Goal: Find specific page/section: Locate a particular part of the current website

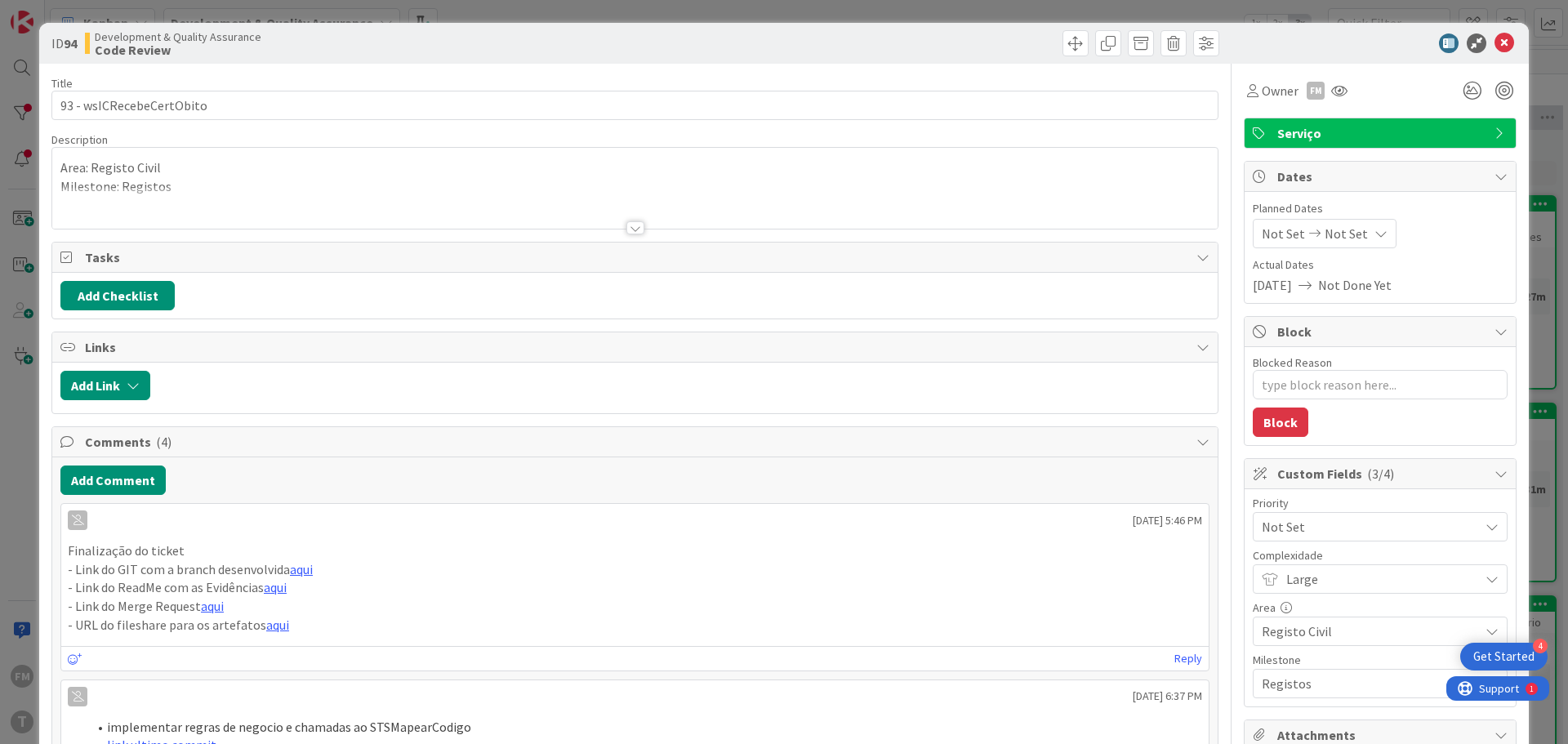
type textarea "x"
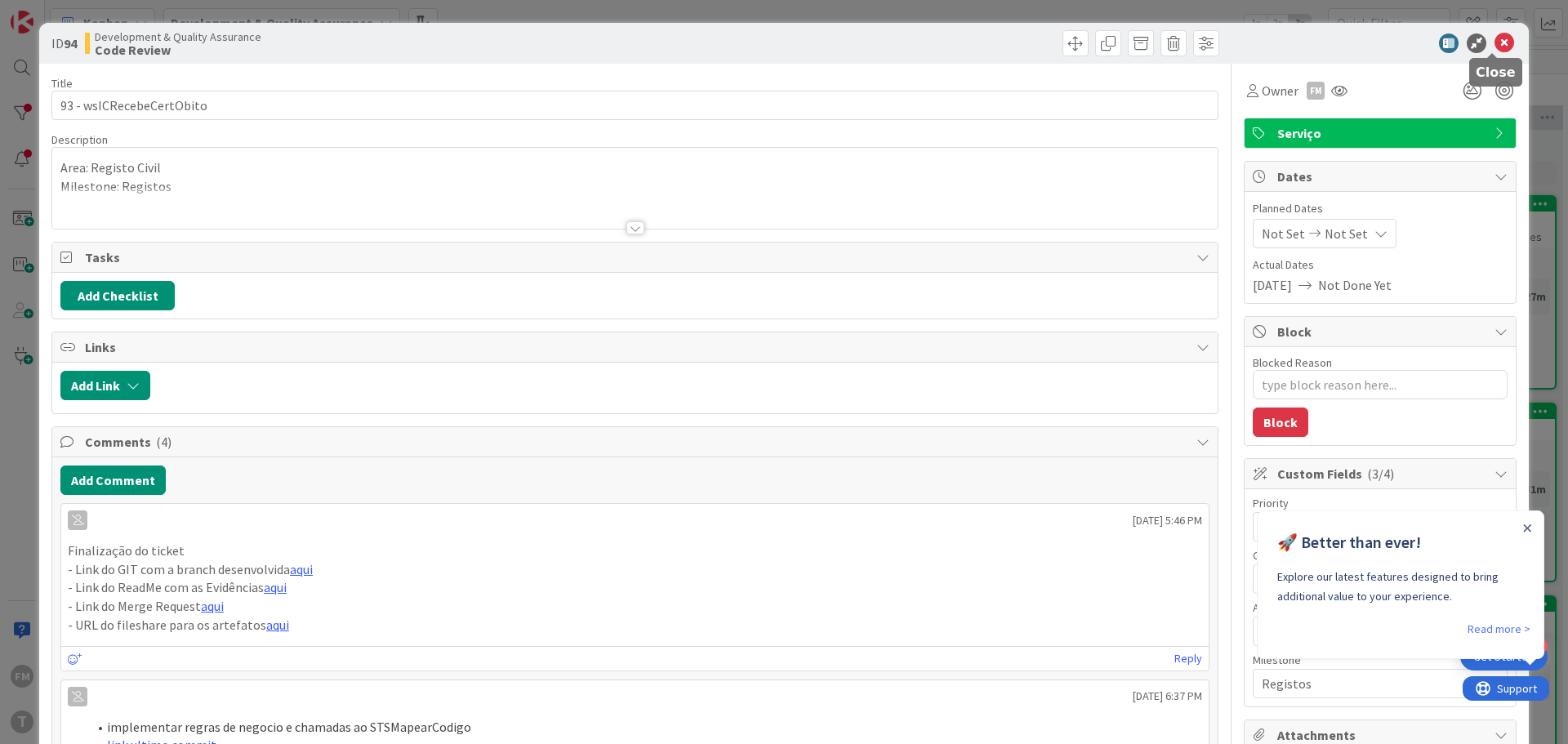
click at [1499, 44] on icon at bounding box center [1504, 43] width 20 height 20
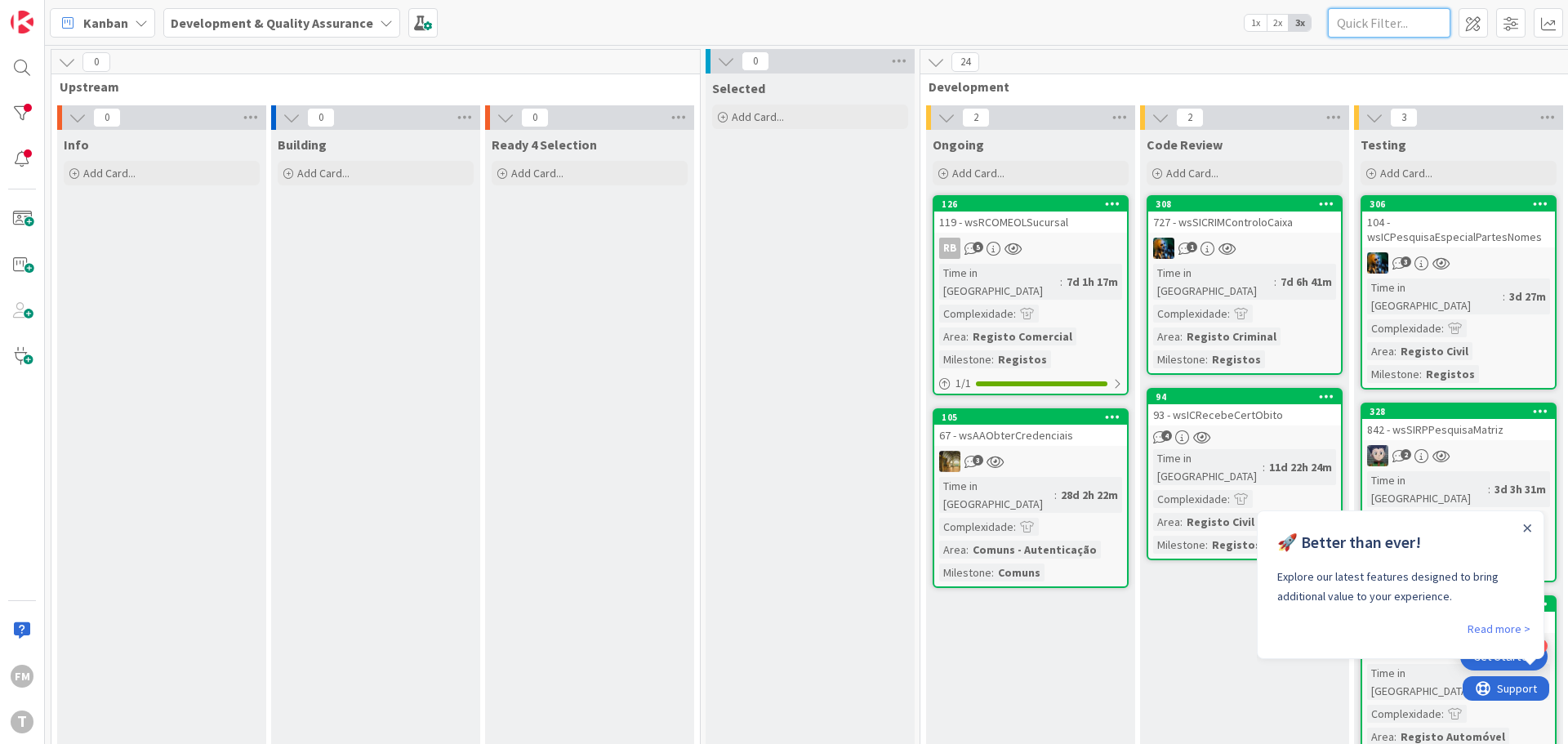
click at [1388, 24] on input "text" at bounding box center [1389, 23] width 122 height 29
paste input "wssicrimdivisoesadministrativasecris"
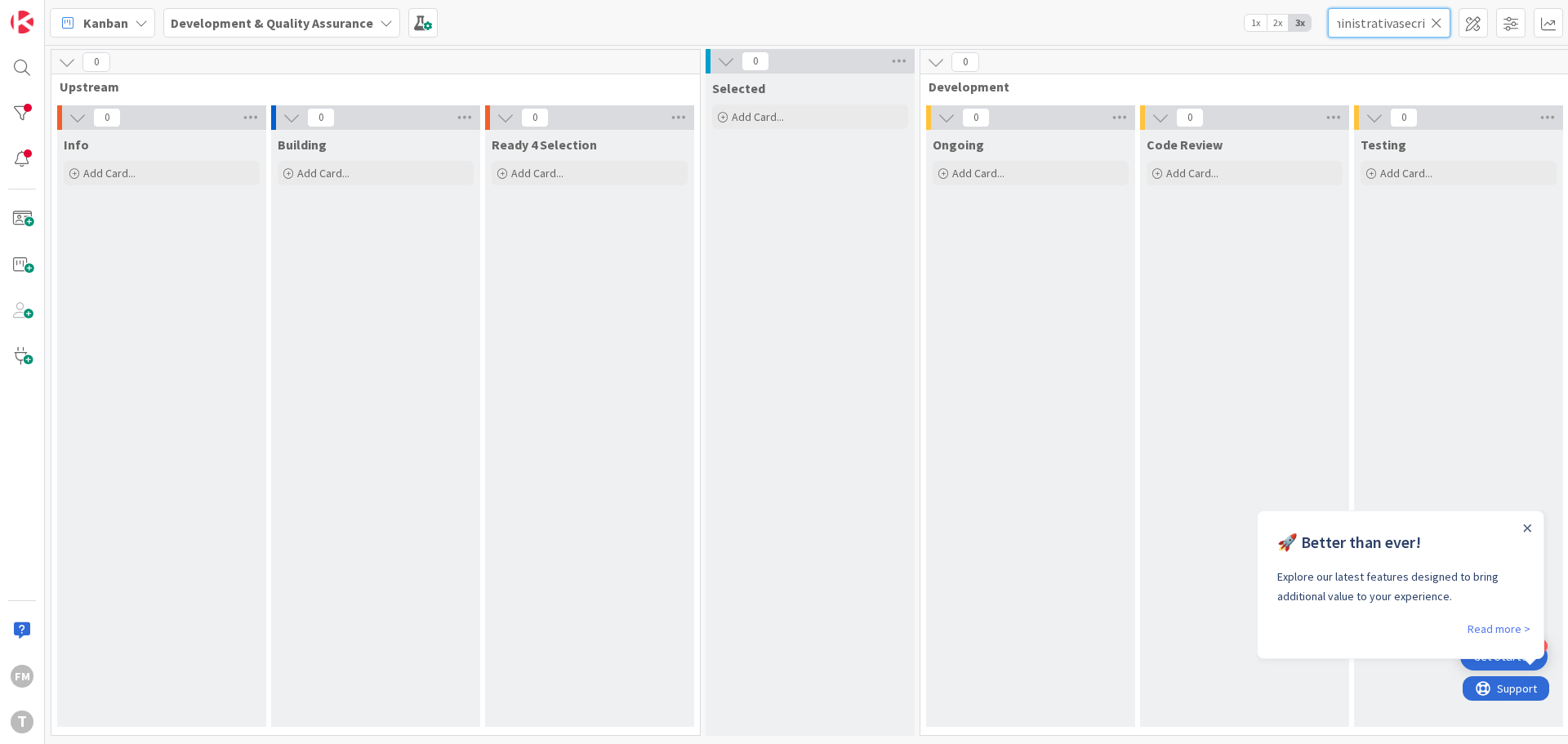
type input "wssicrimdivisoesadministrativasecris"
click at [28, 113] on div at bounding box center [22, 113] width 32 height 32
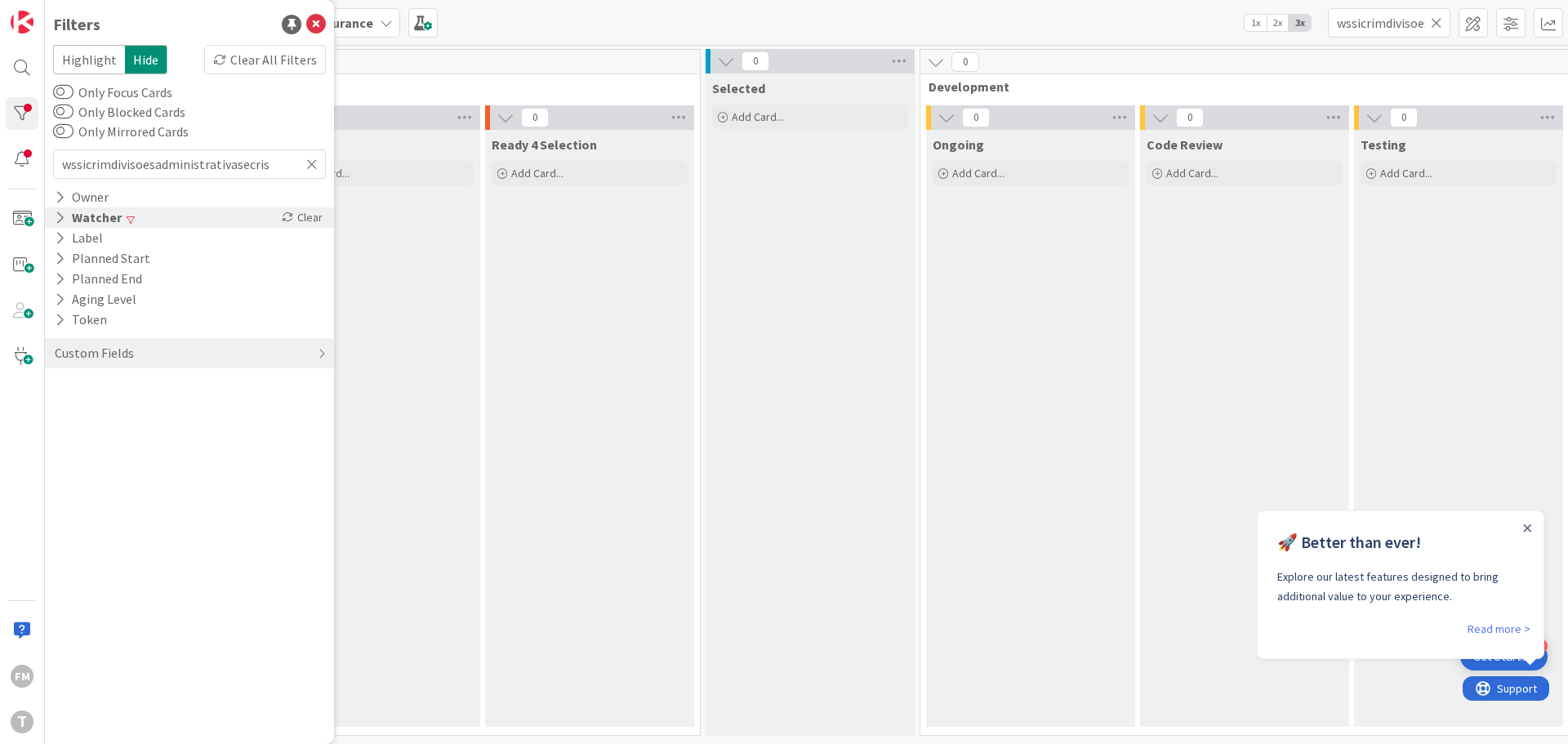
click at [58, 219] on icon at bounding box center [60, 217] width 11 height 14
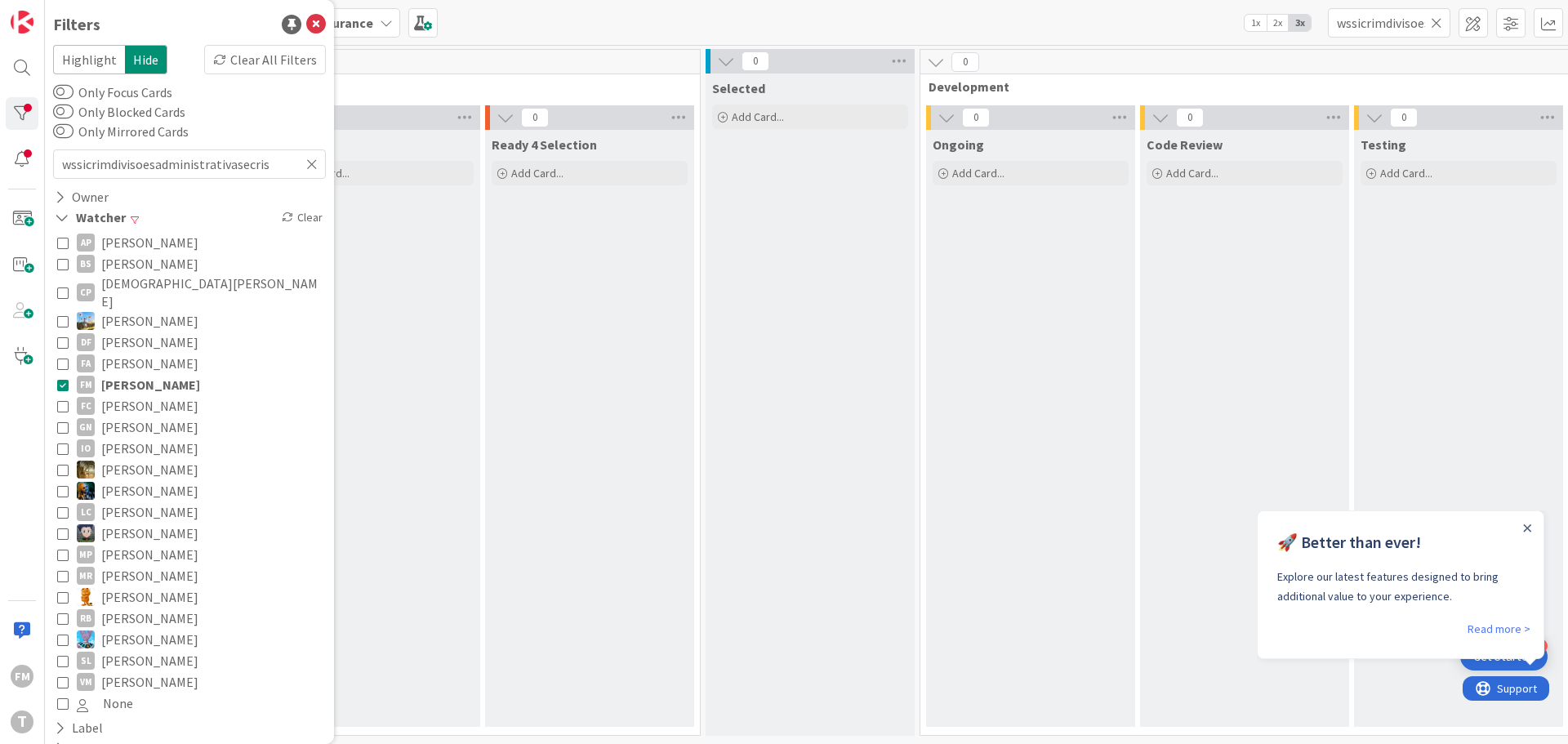
click at [64, 379] on icon at bounding box center [63, 385] width 12 height 12
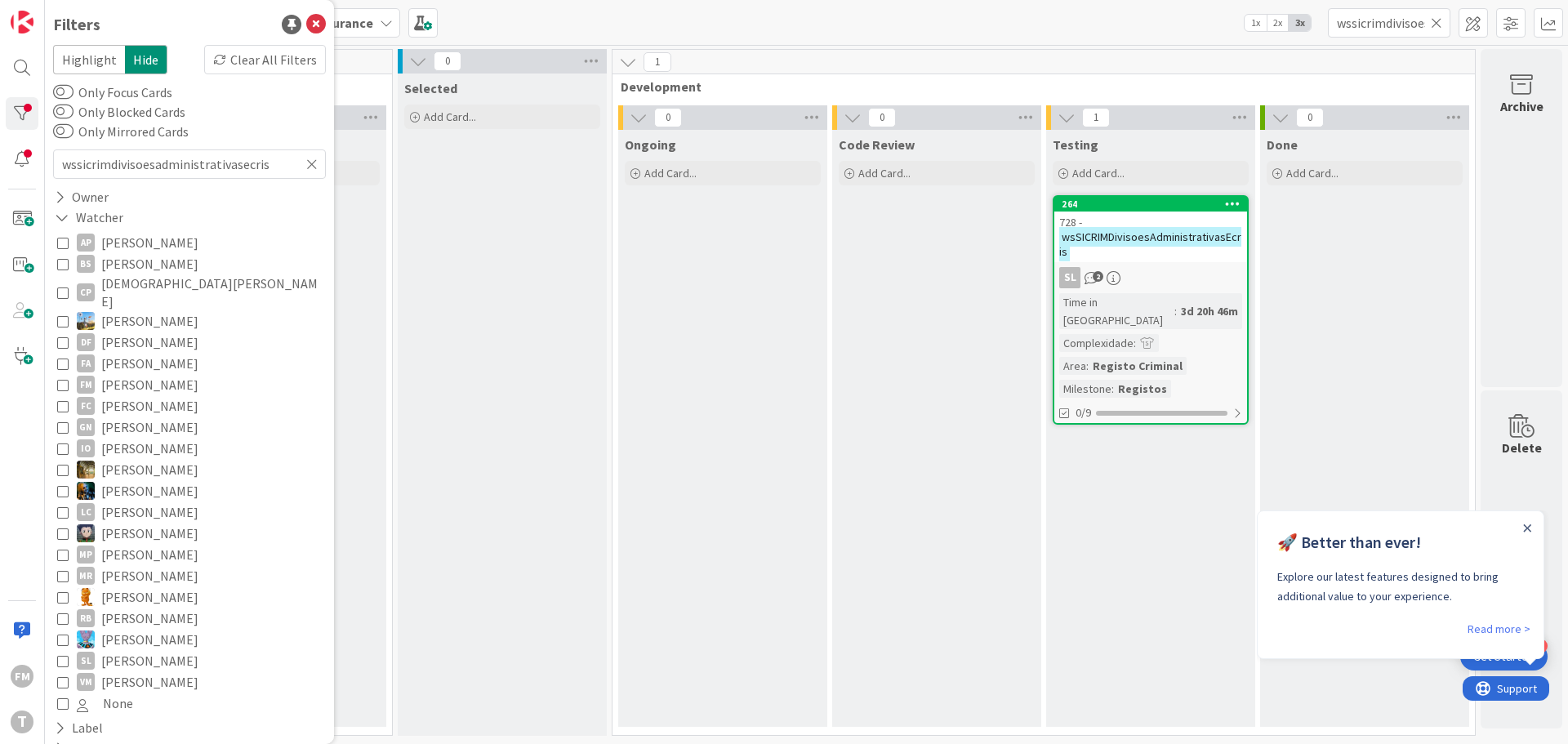
scroll to position [0, 320]
click at [1191, 245] on mark "wsSICRIMDivisoesAdministrativasEcris" at bounding box center [1150, 244] width 182 height 33
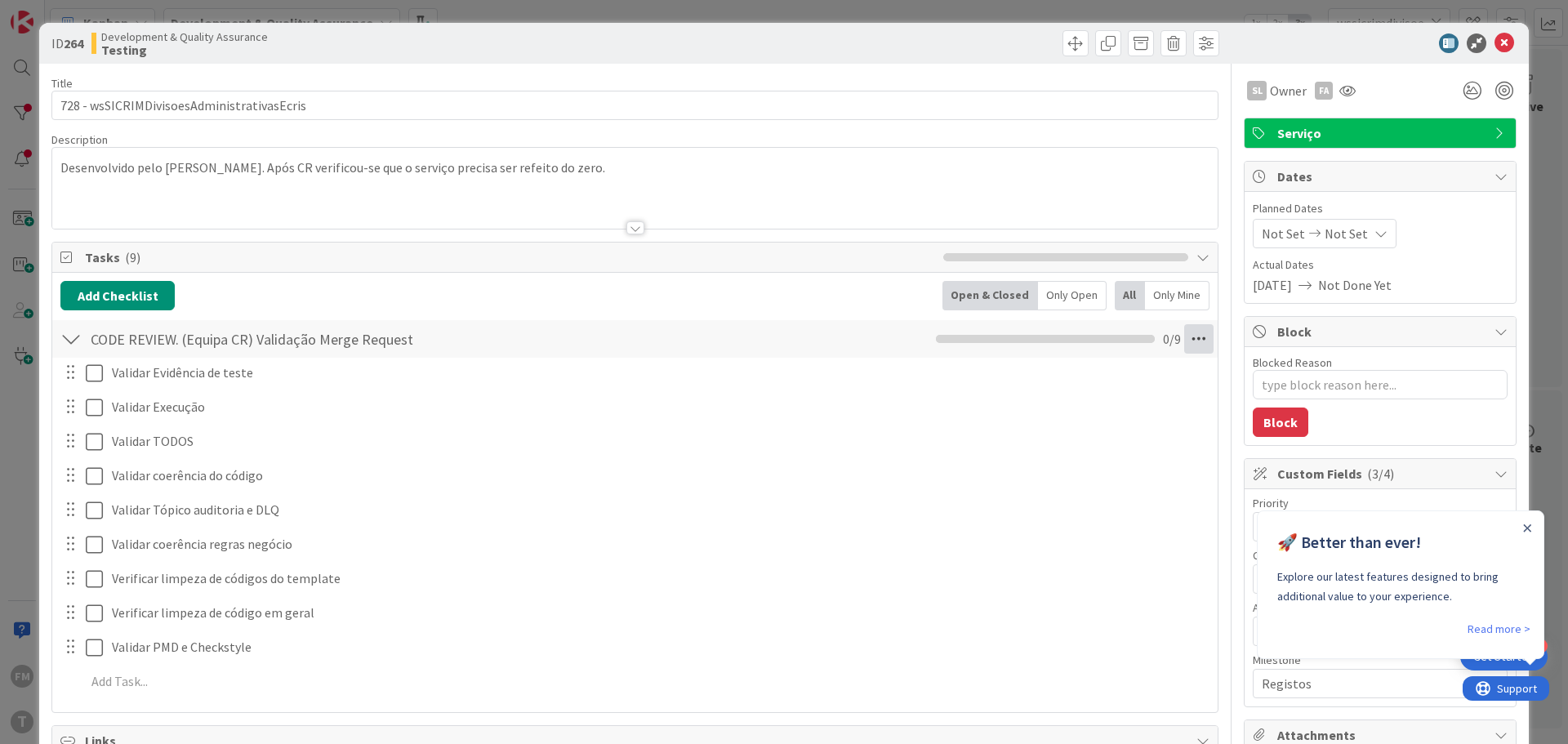
type textarea "x"
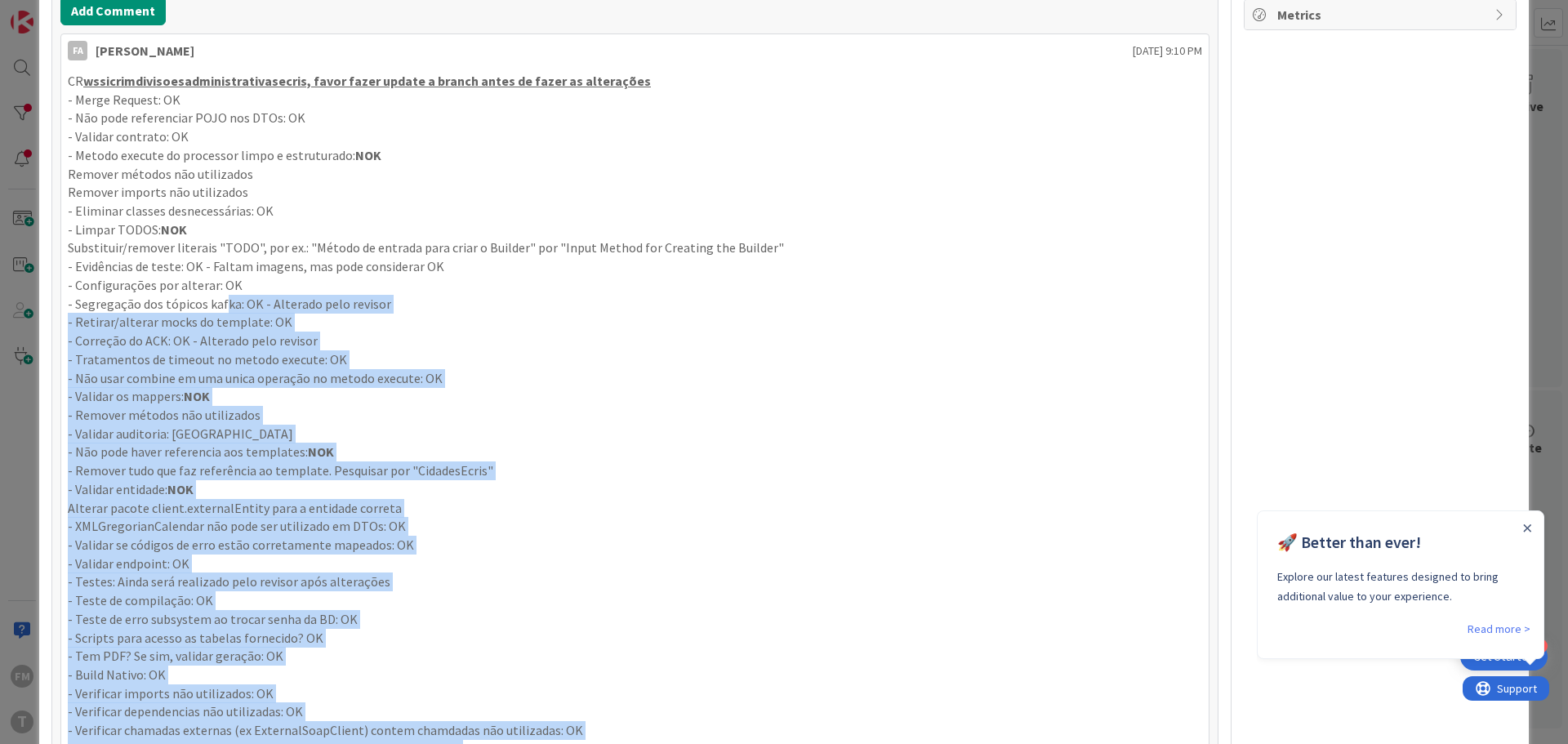
scroll to position [816, 0]
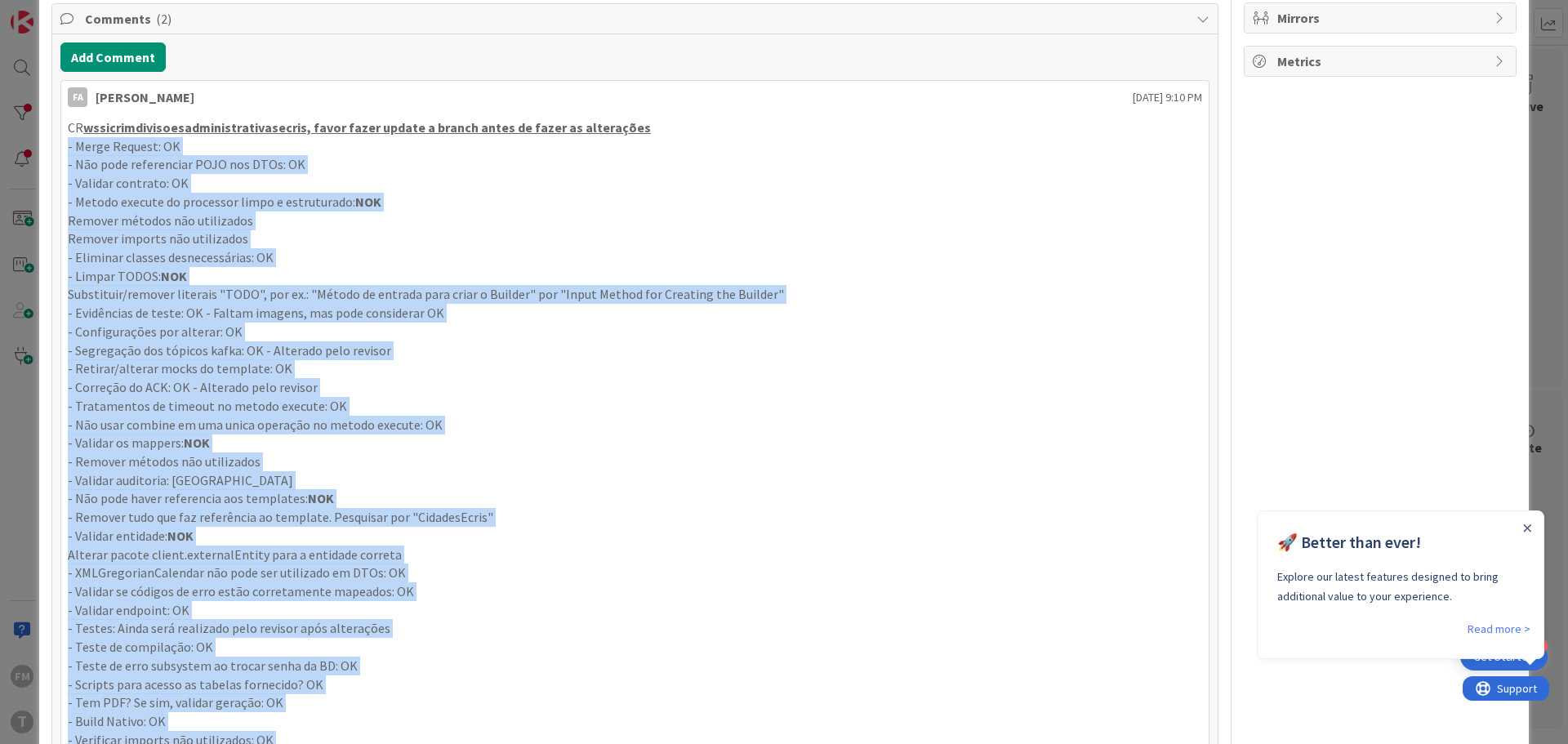
drag, startPoint x: 478, startPoint y: 471, endPoint x: 29, endPoint y: 151, distance: 551.4
click at [29, 151] on div "ID 264 Development & Quality Assurance Testing Title 42 / 128 728 - wsSICRIMDiv…" at bounding box center [784, 372] width 1568 height 744
copy div "- Lorem Ipsumdo: SI - Ame cons adipiscinge SEDD eiu TEMp: IN - Utlabor etdolore…"
